Goal: Information Seeking & Learning: Learn about a topic

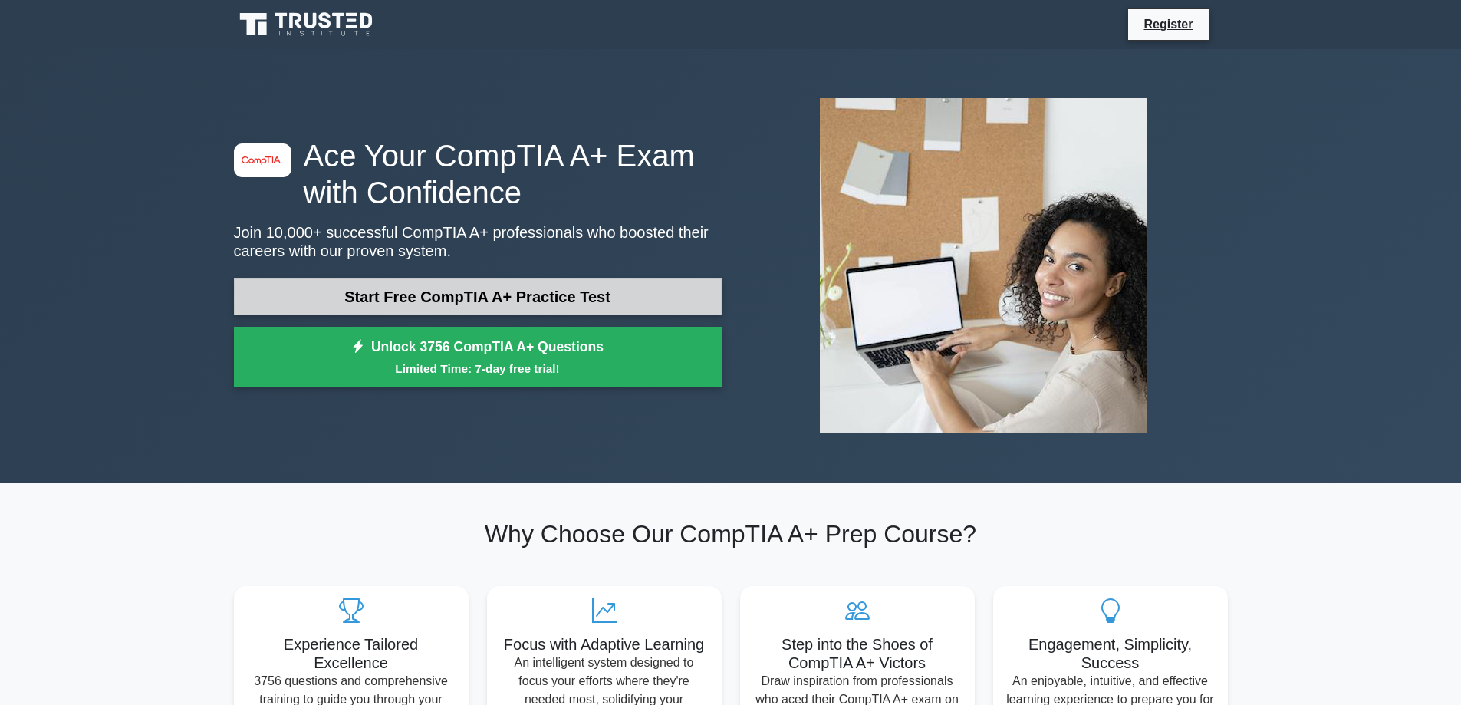
click at [571, 285] on link "Start Free CompTIA A+ Practice Test" at bounding box center [478, 296] width 488 height 37
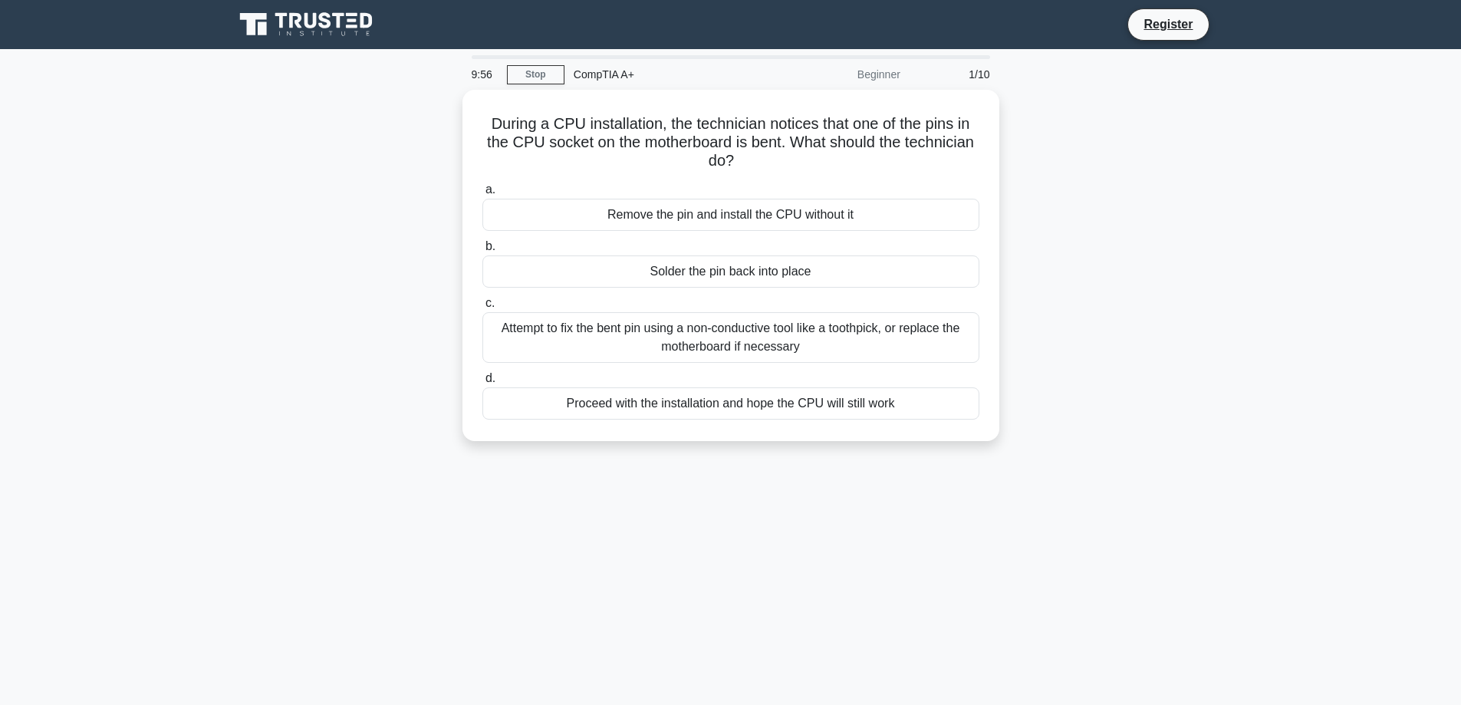
click at [877, 74] on div "Beginner" at bounding box center [842, 74] width 134 height 31
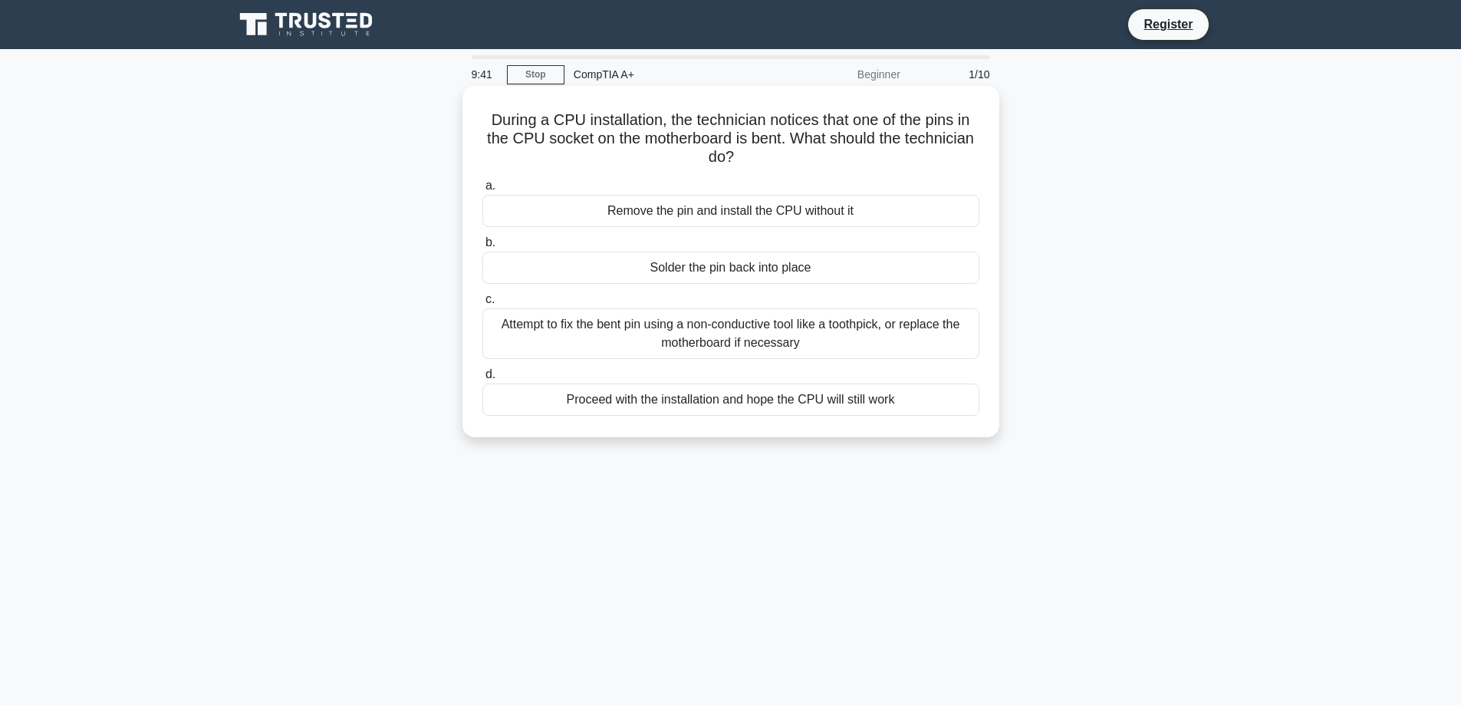
click at [787, 335] on div "Attempt to fix the bent pin using a non-conductive tool like a toothpick, or re…" at bounding box center [730, 333] width 497 height 51
click at [482, 305] on input "c. Attempt to fix the bent pin using a non-conductive tool like a toothpick, or…" at bounding box center [482, 300] width 0 height 10
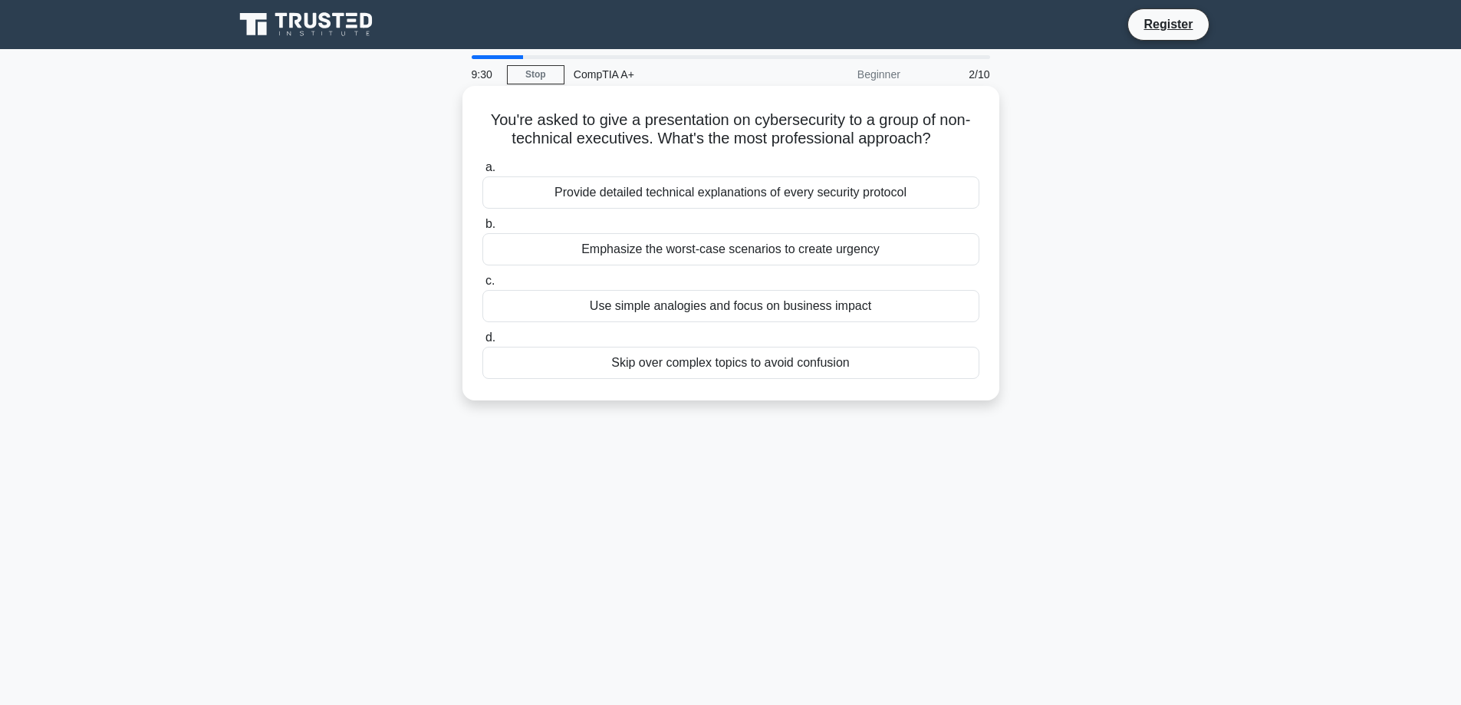
click at [821, 304] on div "Use simple analogies and focus on business impact" at bounding box center [730, 306] width 497 height 32
click at [482, 286] on input "c. Use simple analogies and focus on business impact" at bounding box center [482, 281] width 0 height 10
click at [780, 190] on div "Using shielded twisted pair cables" at bounding box center [730, 192] width 497 height 32
click at [482, 173] on input "a. Using shielded twisted pair cables" at bounding box center [482, 168] width 0 height 10
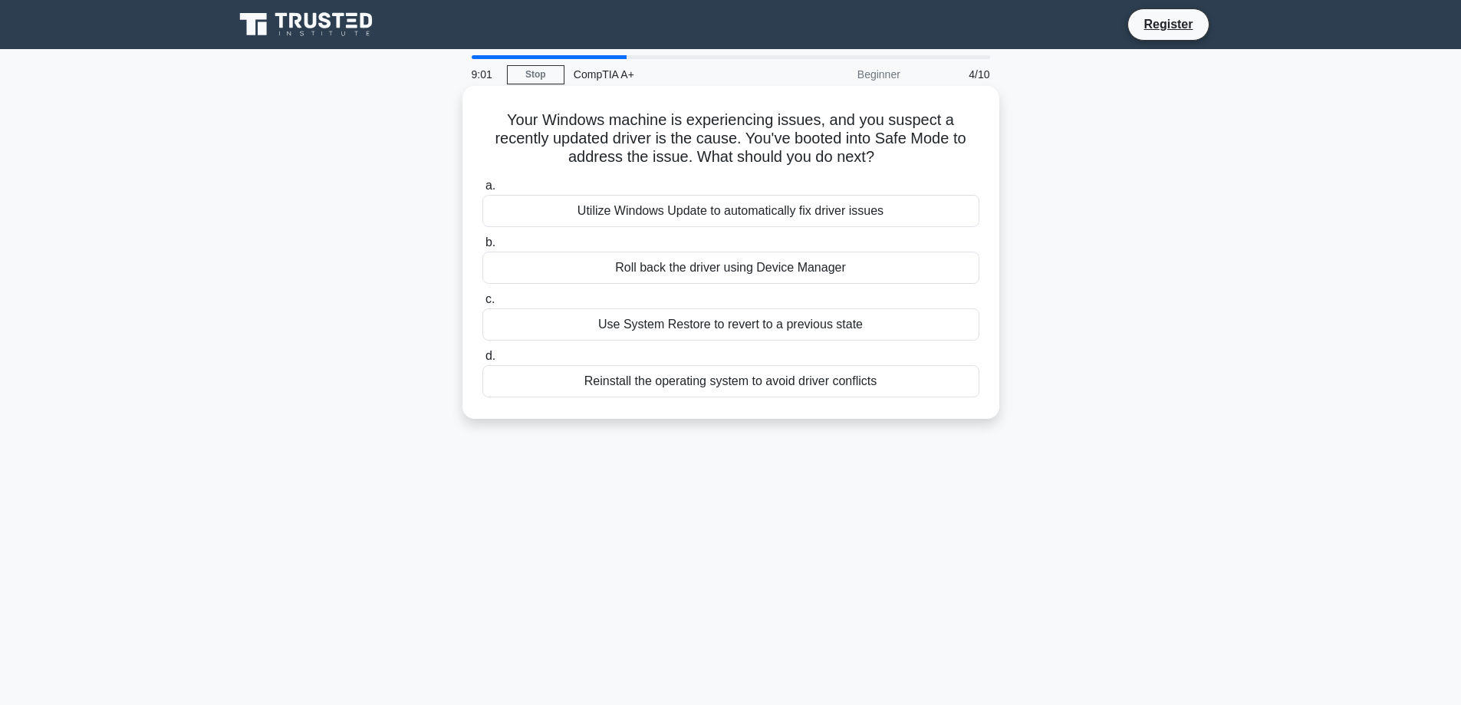
click at [753, 335] on div "Use System Restore to revert to a previous state" at bounding box center [730, 324] width 497 height 32
click at [482, 305] on input "c. Use System Restore to revert to a previous state" at bounding box center [482, 300] width 0 height 10
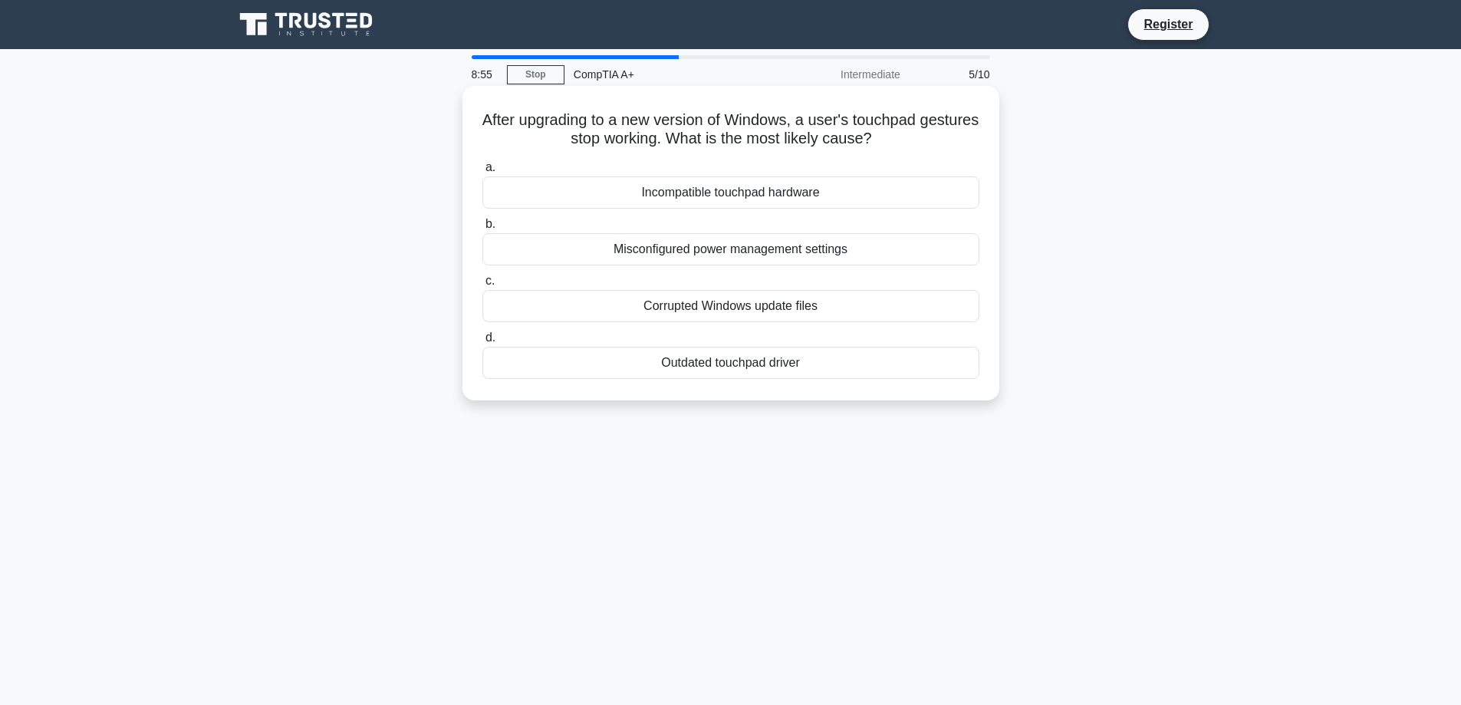
click at [729, 372] on div "Outdated touchpad driver" at bounding box center [730, 363] width 497 height 32
click at [482, 343] on input "d. Outdated touchpad driver" at bounding box center [482, 338] width 0 height 10
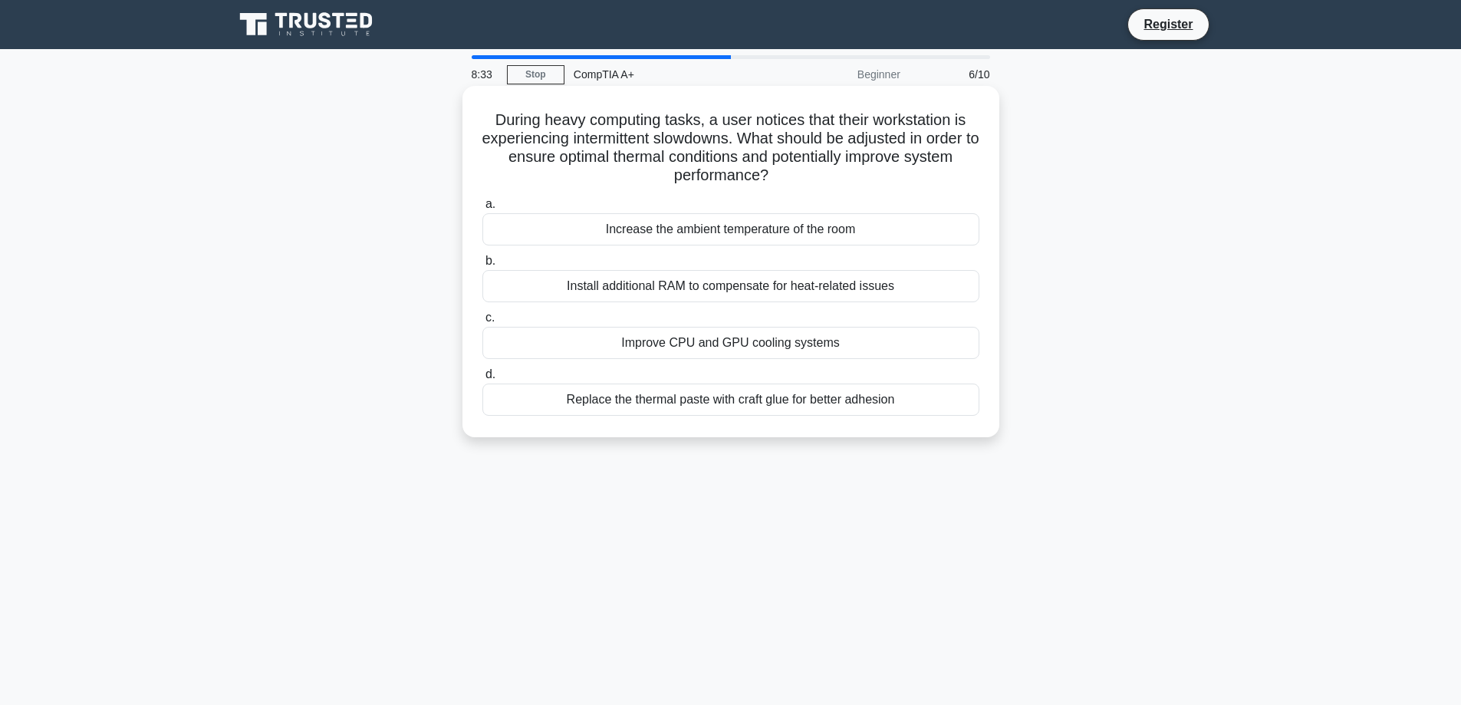
click at [670, 353] on div "Improve CPU and GPU cooling systems" at bounding box center [730, 343] width 497 height 32
click at [482, 323] on input "c. Improve CPU and GPU cooling systems" at bounding box center [482, 318] width 0 height 10
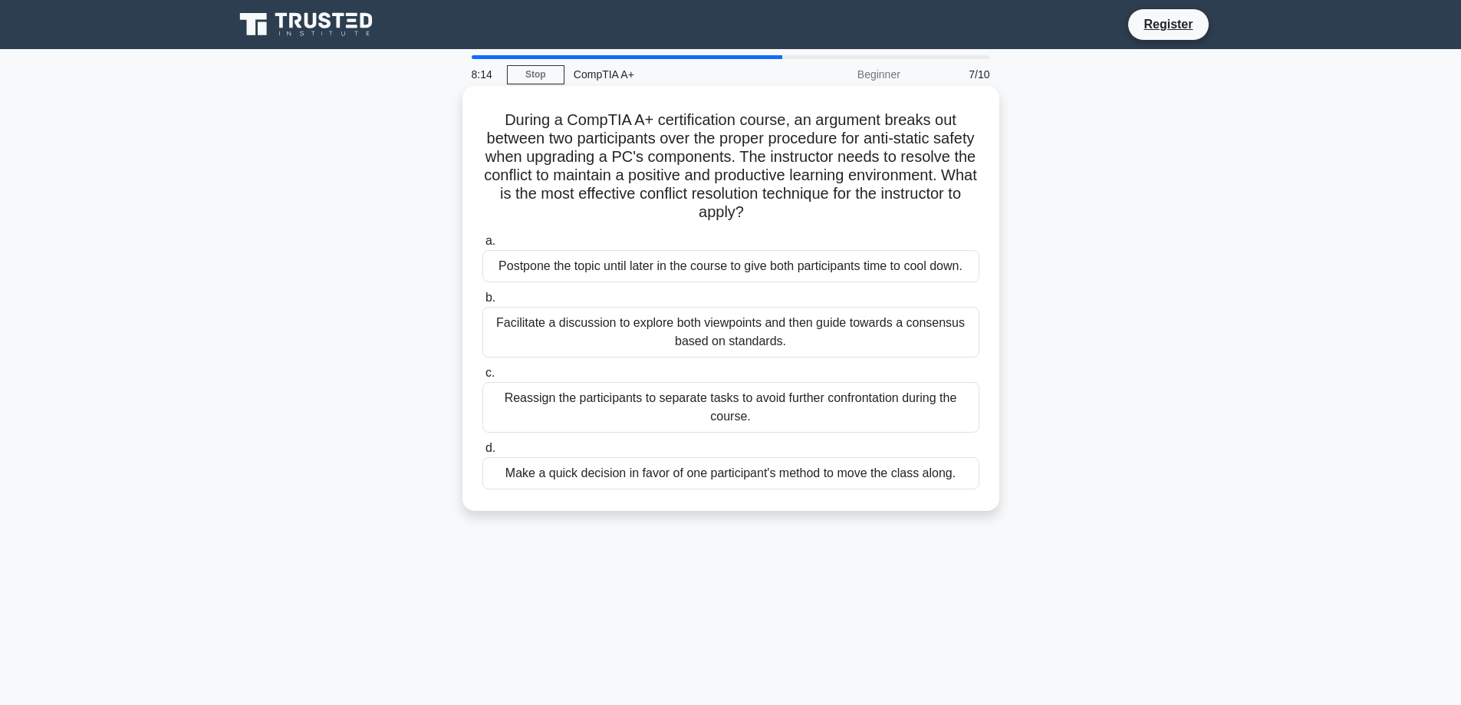
click at [781, 331] on div "Facilitate a discussion to explore both viewpoints and then guide towards a con…" at bounding box center [730, 332] width 497 height 51
click at [733, 314] on div "Facilitate a discussion to explore both viewpoints and then guide towards a con…" at bounding box center [730, 332] width 497 height 51
click at [482, 303] on input "b. Facilitate a discussion to explore both viewpoints and then guide towards a …" at bounding box center [482, 298] width 0 height 10
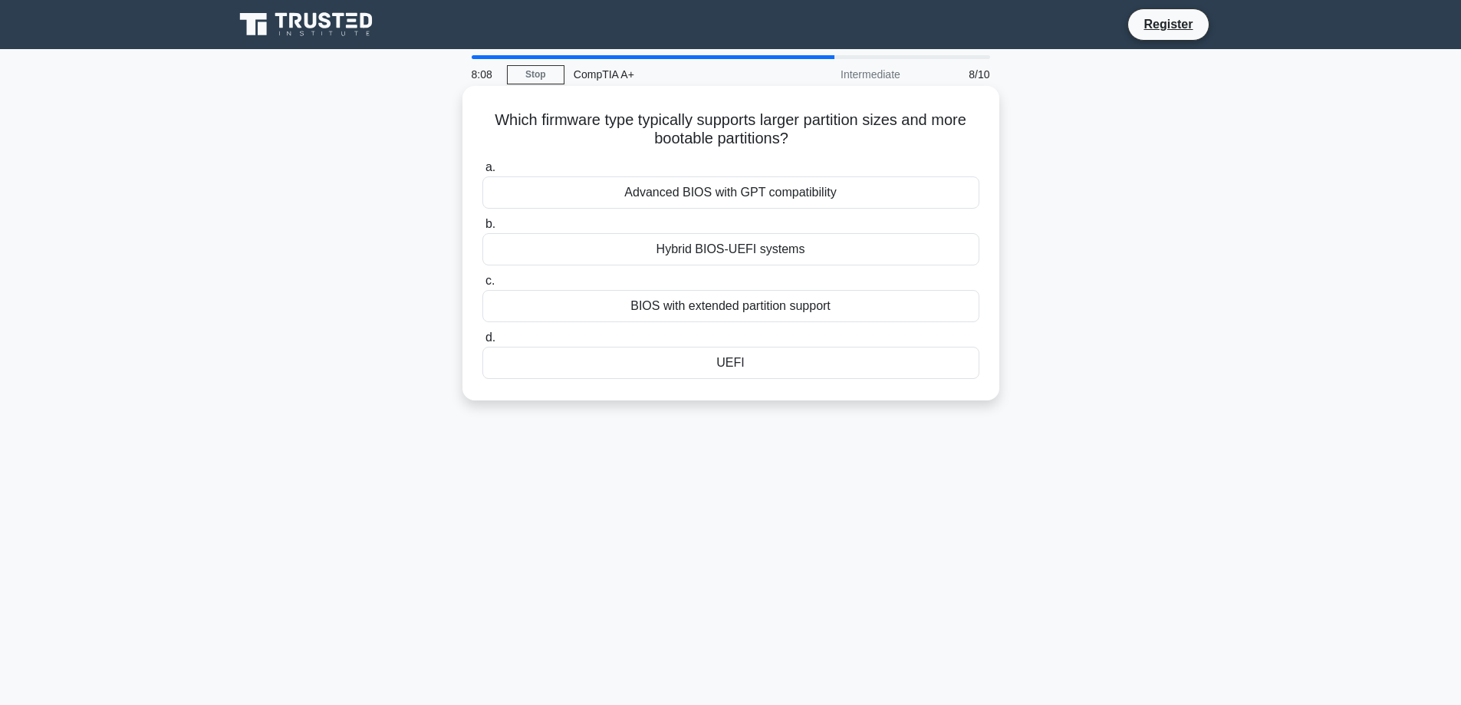
drag, startPoint x: 488, startPoint y: 120, endPoint x: 827, endPoint y: 149, distance: 340.3
click at [827, 149] on h5 "Which firmware type typically supports larger partition sizes and more bootable…" at bounding box center [731, 129] width 500 height 38
click at [923, 156] on div "a. Advanced BIOS with GPT compatibility b. Hybrid BIOS-UEFI systems c. d." at bounding box center [730, 268] width 515 height 227
click at [729, 311] on div "BIOS with extended partition support" at bounding box center [730, 306] width 497 height 32
click at [482, 286] on input "c. BIOS with extended partition support" at bounding box center [482, 281] width 0 height 10
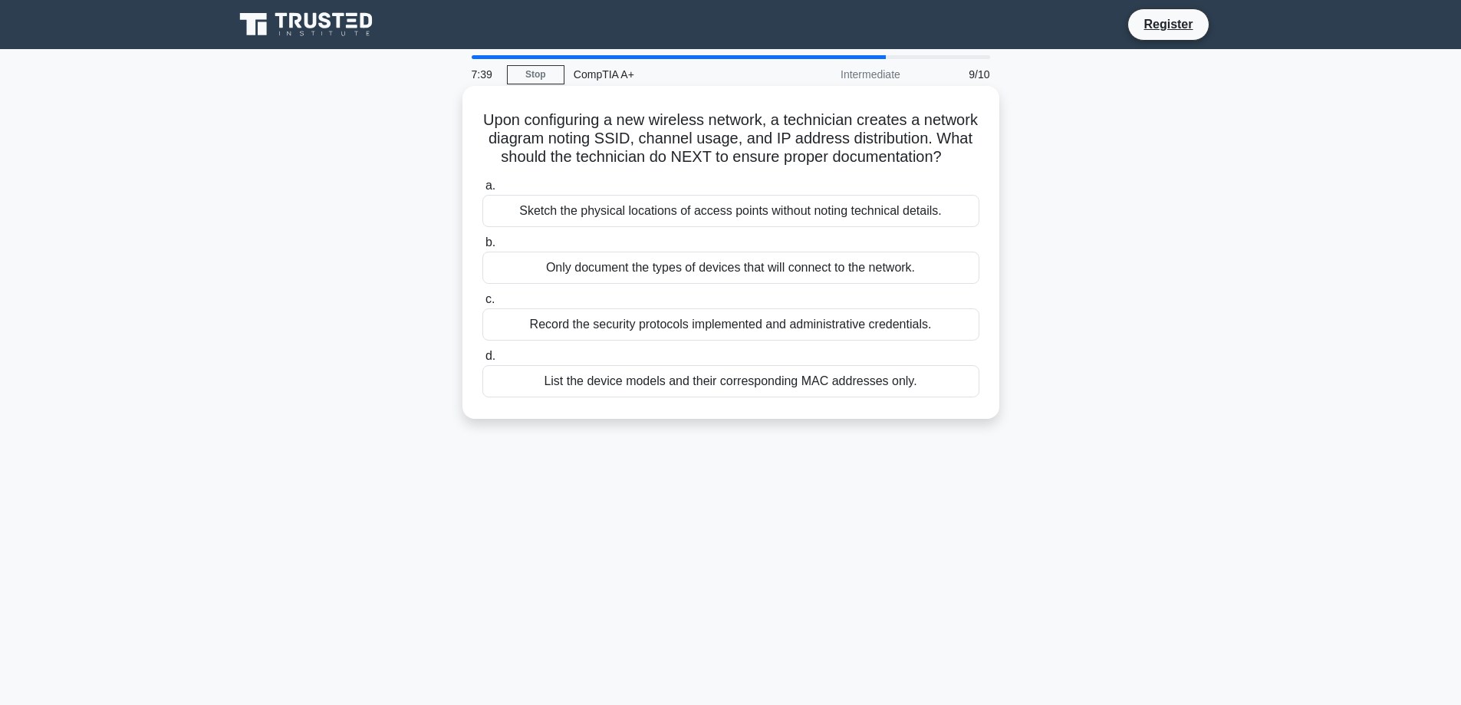
click at [759, 341] on div "Record the security protocols implemented and administrative credentials." at bounding box center [730, 324] width 497 height 32
click at [482, 305] on input "c. Record the security protocols implemented and administrative credentials." at bounding box center [482, 300] width 0 height 10
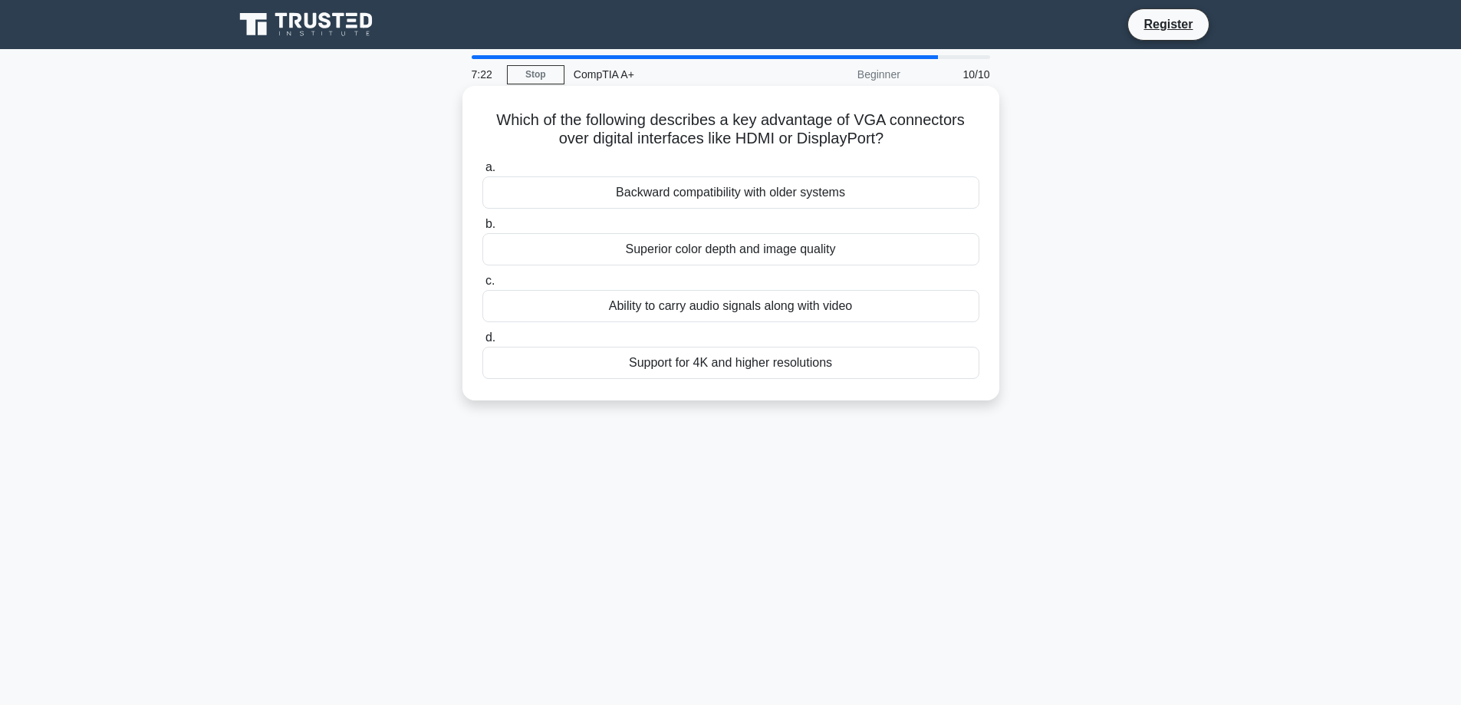
click at [741, 312] on div "Ability to carry audio signals along with video" at bounding box center [730, 306] width 497 height 32
click at [482, 286] on input "c. Ability to carry audio signals along with video" at bounding box center [482, 281] width 0 height 10
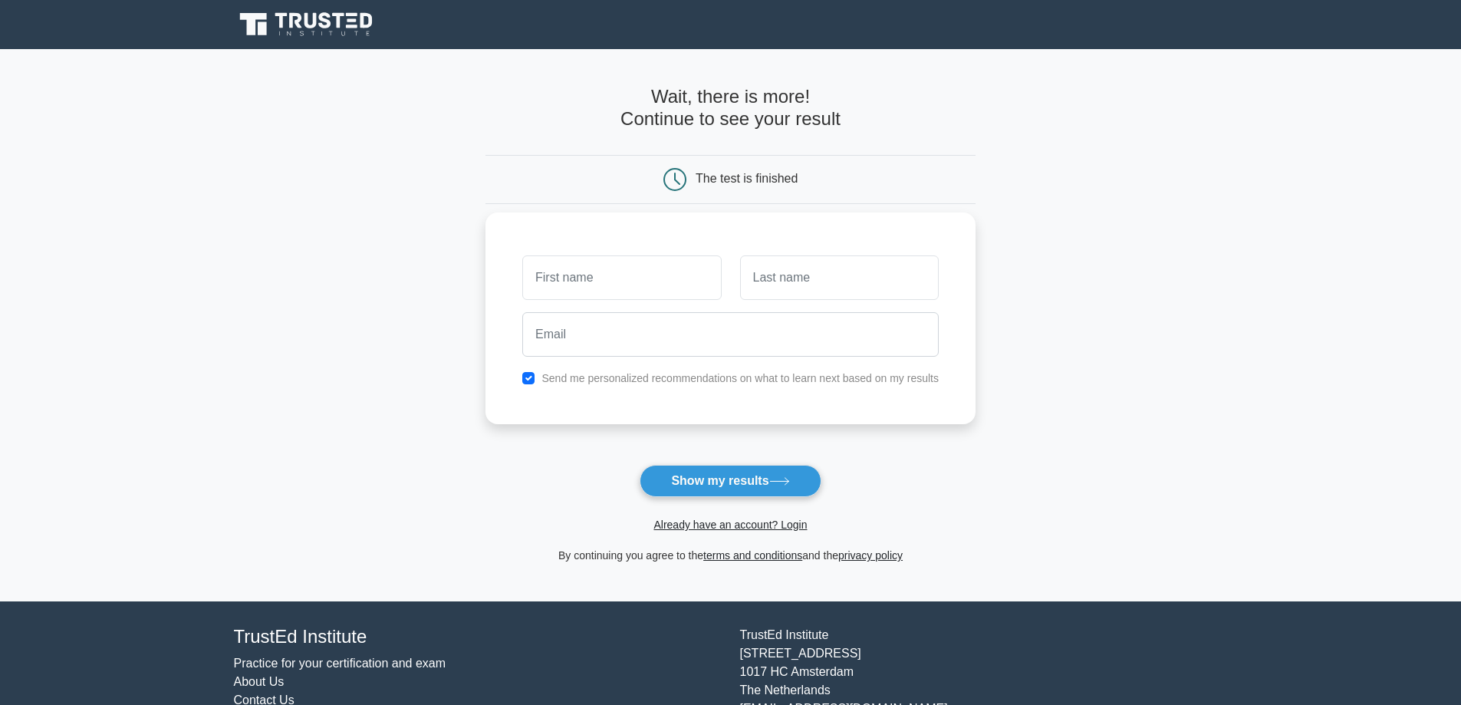
click at [644, 286] on input "text" at bounding box center [621, 277] width 199 height 44
type input "[DATE]"
click at [787, 286] on input "text" at bounding box center [839, 277] width 199 height 44
click at [679, 350] on input "email" at bounding box center [730, 334] width 416 height 44
type input "ashhero@hotmail.co.uk"
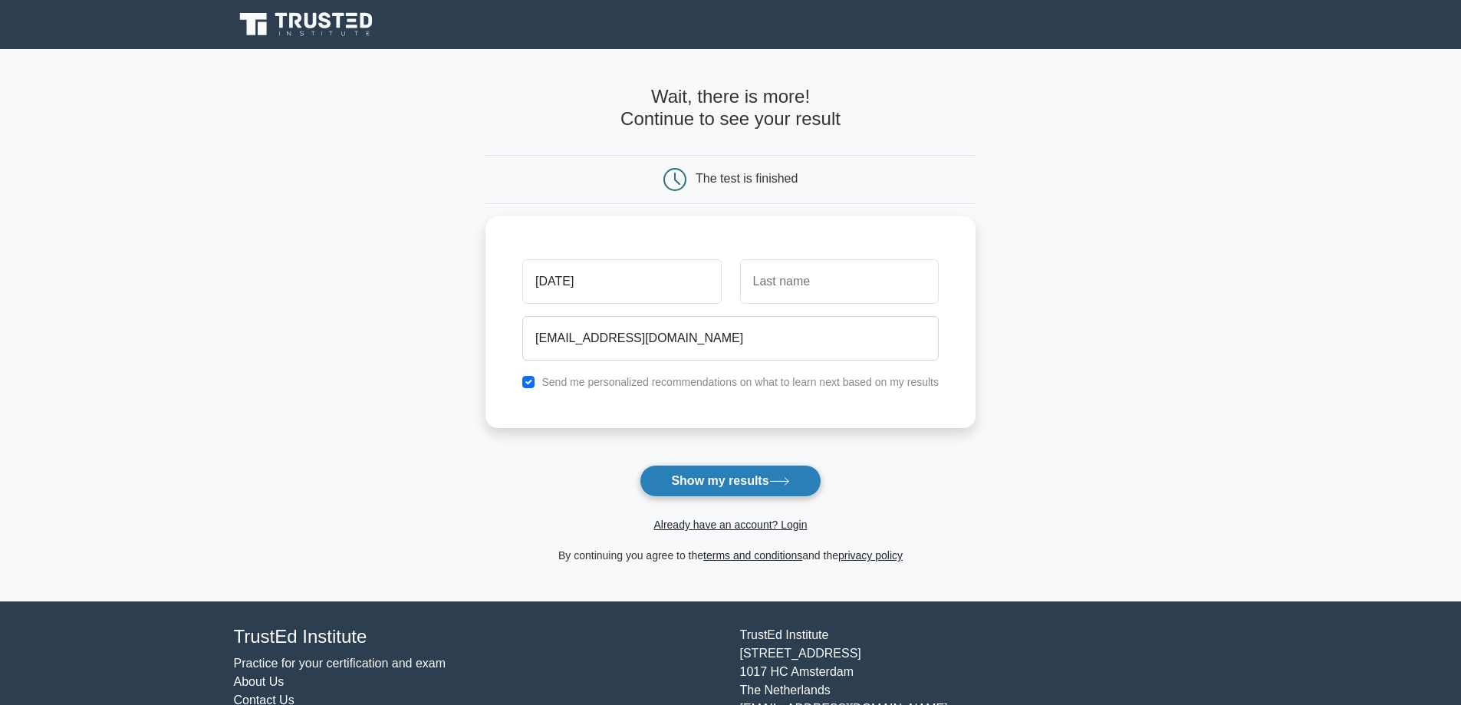
click at [775, 467] on button "Show my results" at bounding box center [730, 481] width 181 height 32
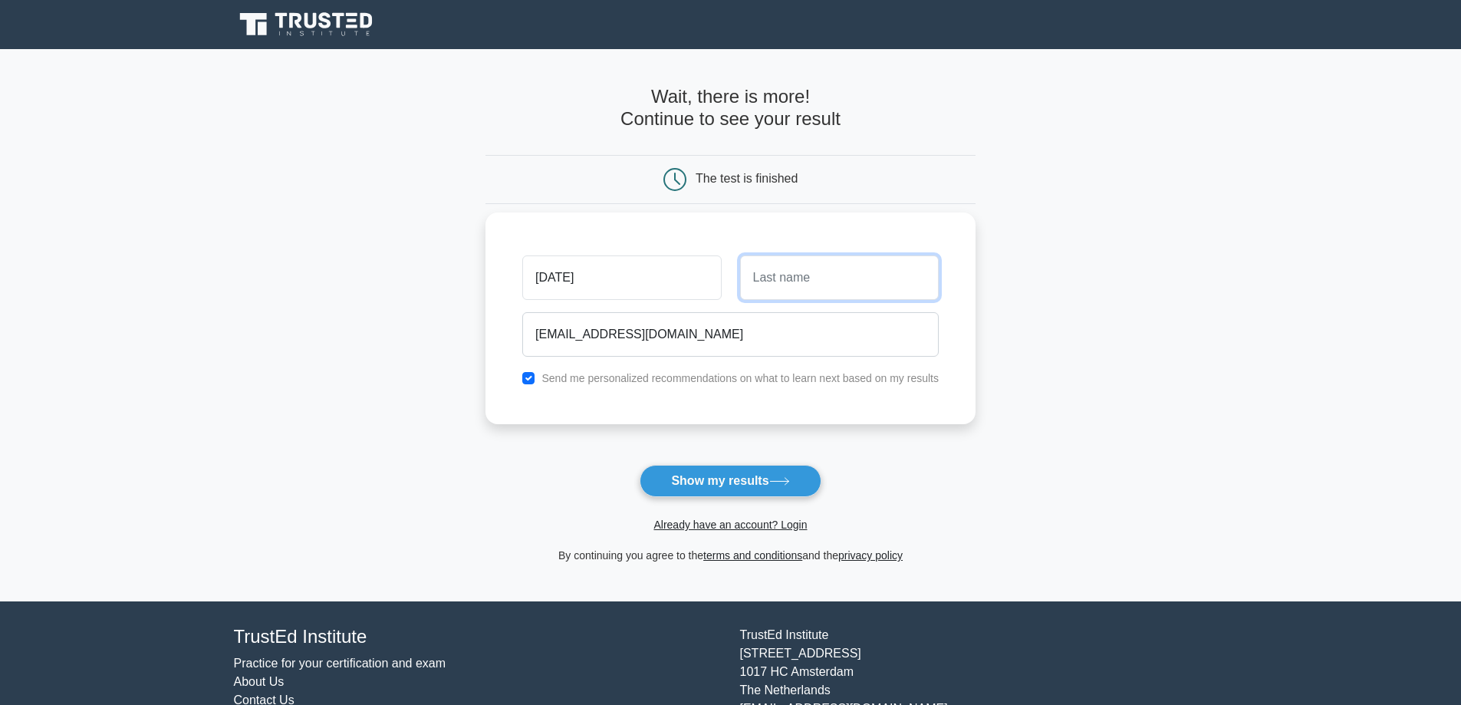
click at [805, 270] on input "text" at bounding box center [839, 277] width 199 height 44
type input "Gurung"
click at [769, 474] on button "Show my results" at bounding box center [730, 481] width 181 height 32
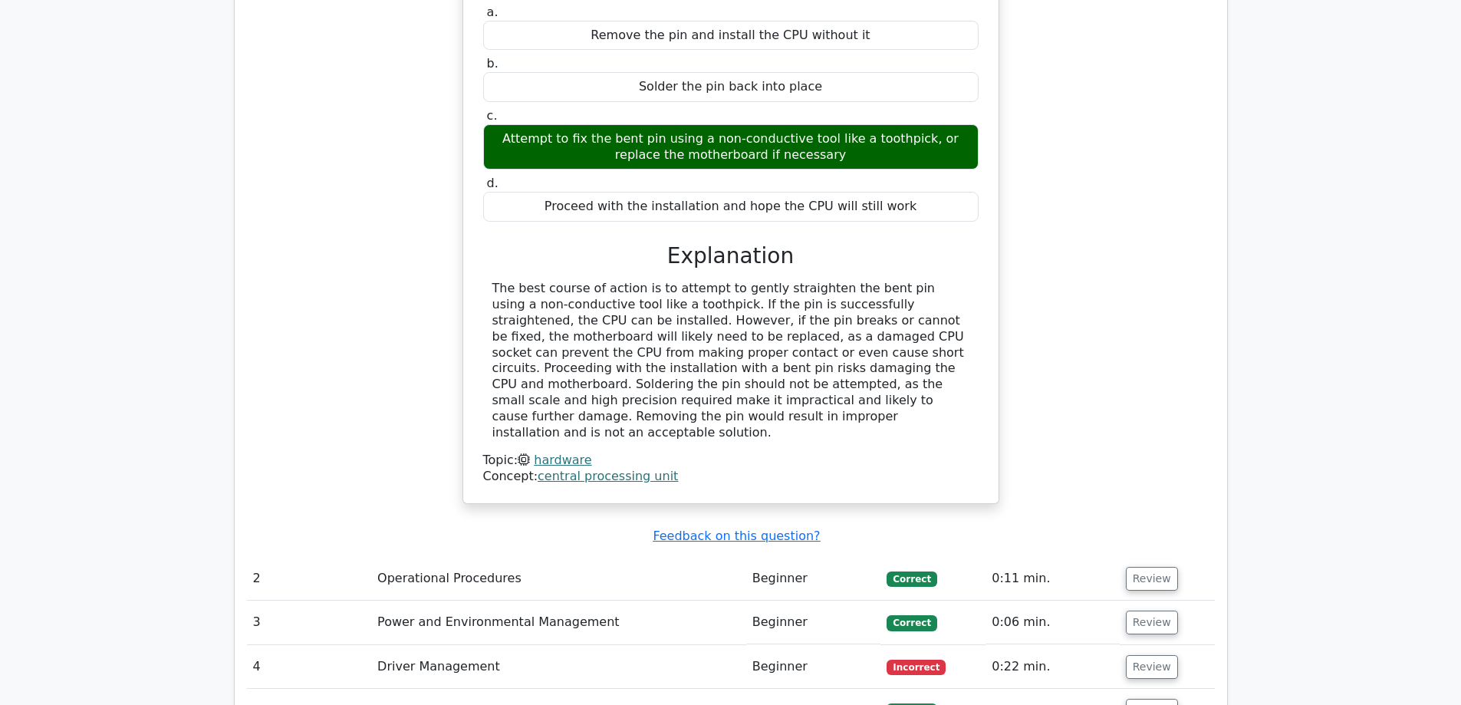
scroll to position [1841, 0]
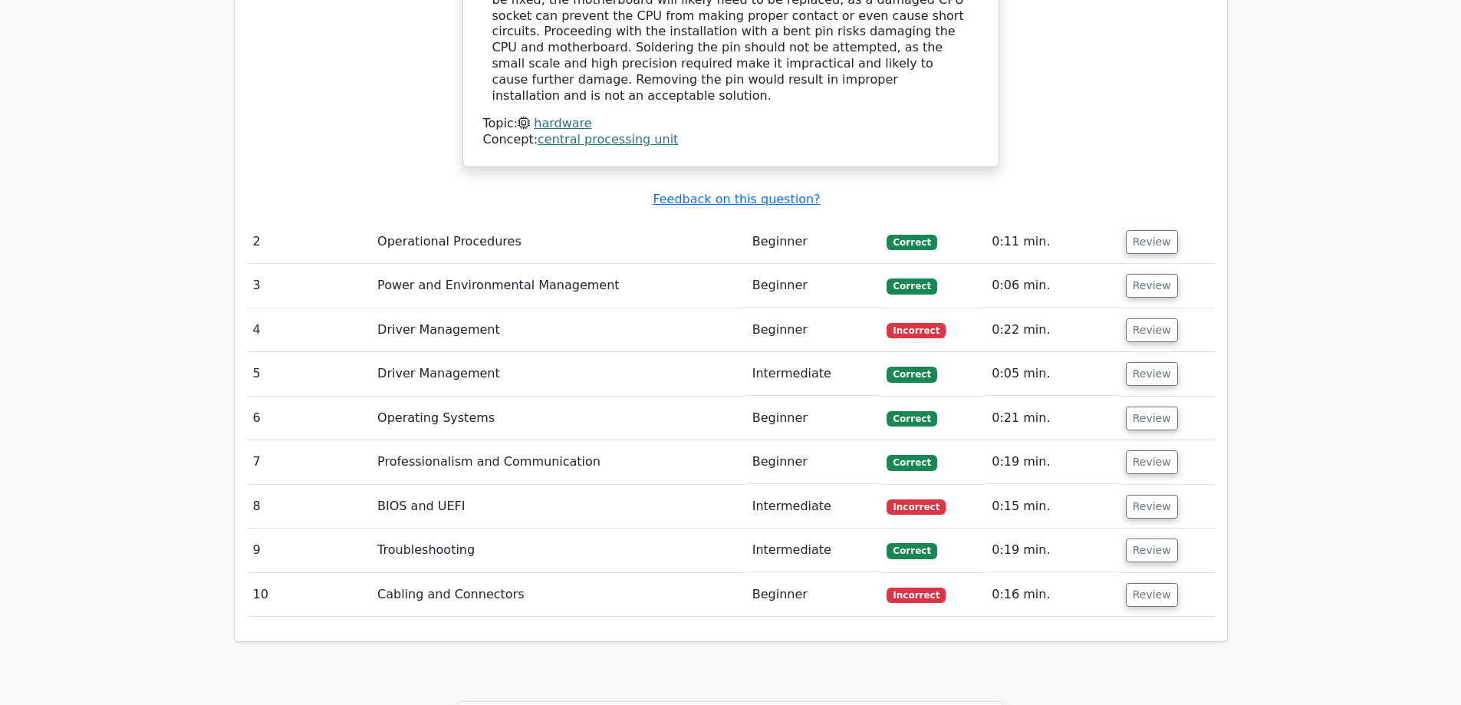
click at [614, 308] on td "Driver Management" at bounding box center [558, 330] width 375 height 44
click at [814, 308] on td "Beginner" at bounding box center [813, 330] width 135 height 44
click at [1131, 318] on button "Review" at bounding box center [1152, 330] width 52 height 24
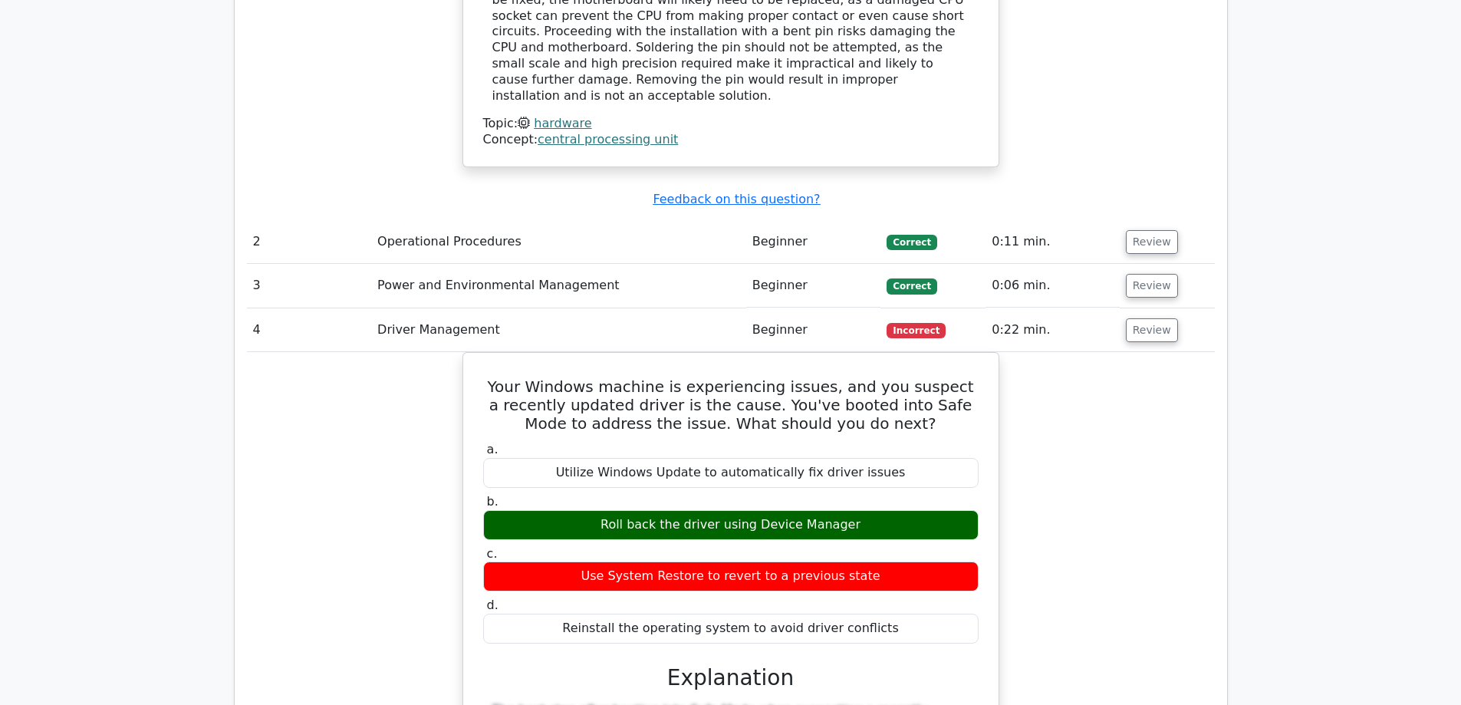
click at [1120, 417] on div "Your Windows machine is experiencing issues, and you suspect a recently updated…" at bounding box center [731, 711] width 968 height 719
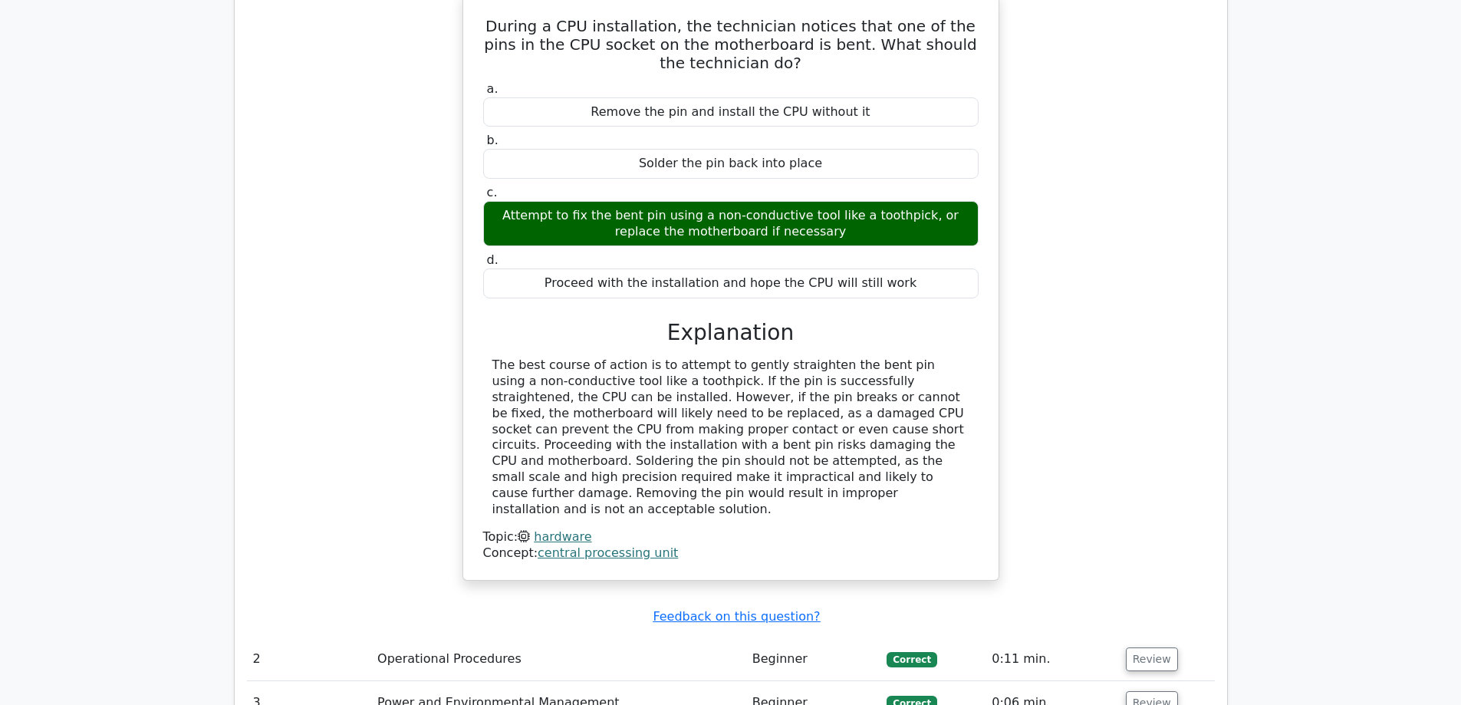
scroll to position [1304, 0]
